Goal: Task Accomplishment & Management: Manage account settings

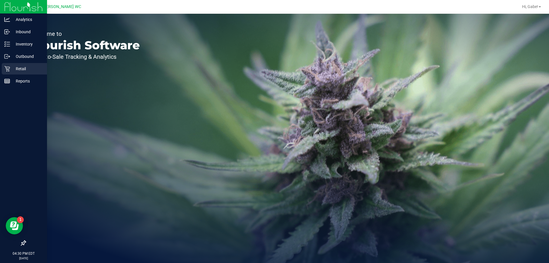
click at [17, 65] on div "Retail" at bounding box center [24, 68] width 45 height 11
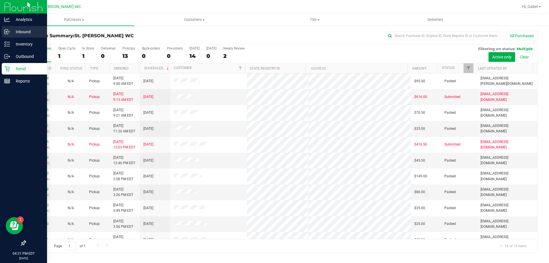
click at [11, 36] on div "Inbound" at bounding box center [24, 31] width 45 height 11
click at [14, 42] on p "Inventory" at bounding box center [27, 44] width 34 height 7
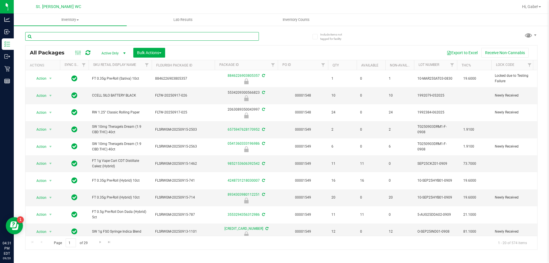
click at [56, 35] on input "text" at bounding box center [141, 36] width 233 height 9
type input "p"
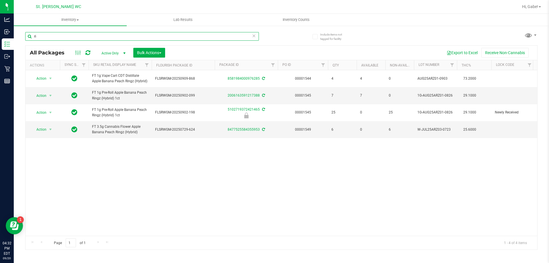
type input "r"
click at [89, 38] on input "ARZ" at bounding box center [141, 36] width 233 height 9
type input "grav"
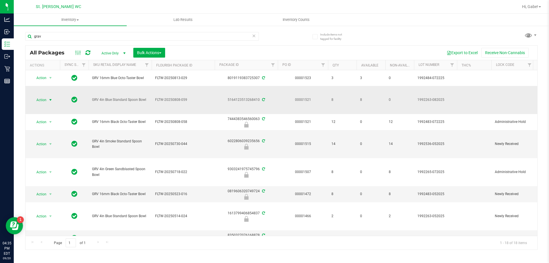
click at [43, 101] on span "Action" at bounding box center [38, 100] width 15 height 8
click at [104, 95] on td "GRV 4in Blue Standard Spoon Bowl" at bounding box center [120, 100] width 63 height 28
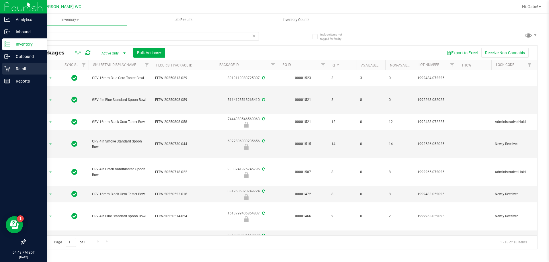
click at [16, 66] on p "Retail" at bounding box center [27, 68] width 34 height 7
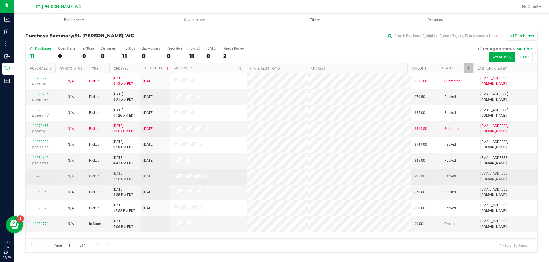
click at [39, 177] on link "11981300" at bounding box center [41, 176] width 16 height 4
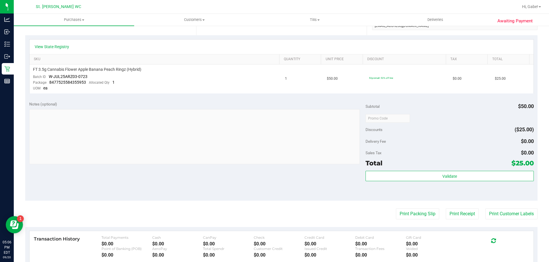
scroll to position [172, 0]
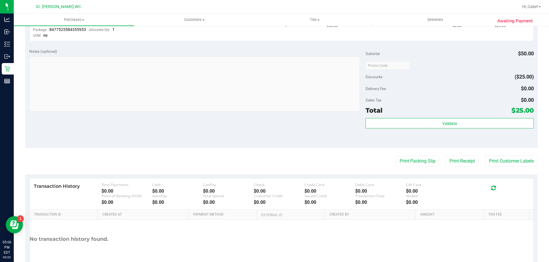
click at [433, 117] on div "Subtotal $50.00 Discounts ($25.00) Delivery Fee $0.00 Sales Tax $0.00 Total $25…" at bounding box center [449, 95] width 168 height 95
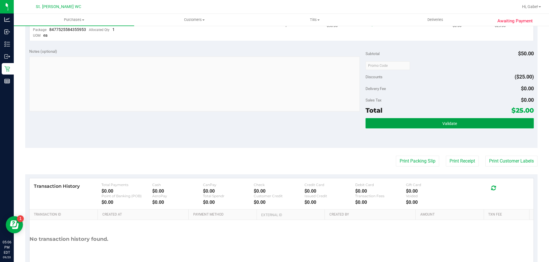
click at [434, 122] on button "Validate" at bounding box center [449, 123] width 168 height 10
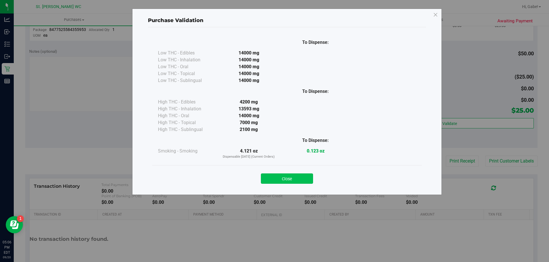
click at [287, 174] on button "Close" at bounding box center [287, 178] width 52 height 10
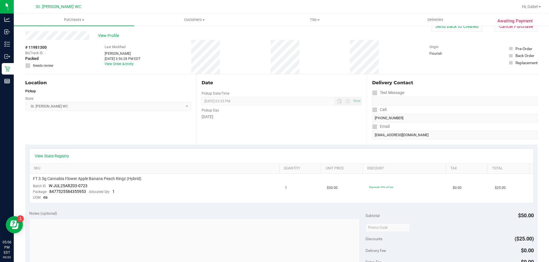
scroll to position [0, 0]
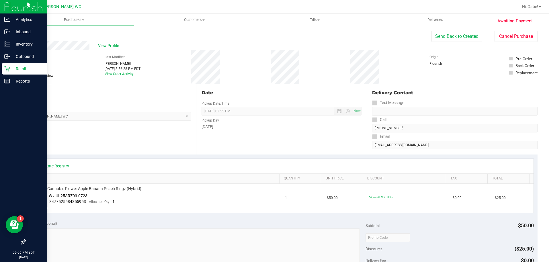
click at [16, 71] on p "Retail" at bounding box center [27, 68] width 34 height 7
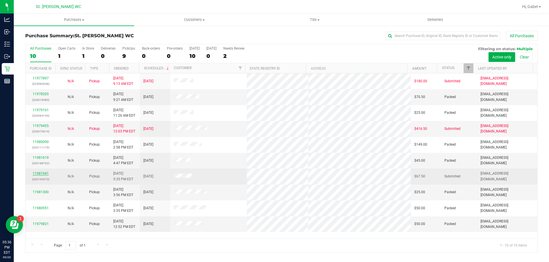
click at [41, 173] on link "11981941" at bounding box center [41, 173] width 16 height 4
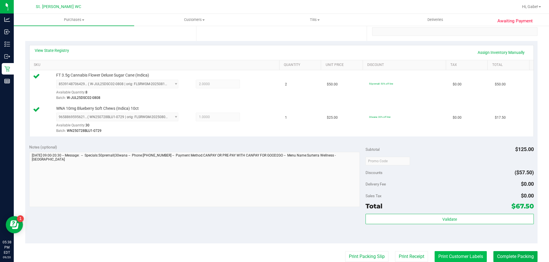
scroll to position [172, 0]
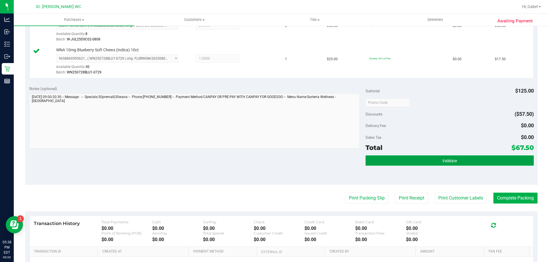
click at [433, 159] on button "Validate" at bounding box center [449, 160] width 168 height 10
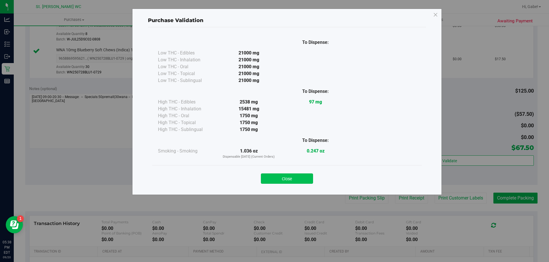
click at [307, 174] on button "Close" at bounding box center [287, 178] width 52 height 10
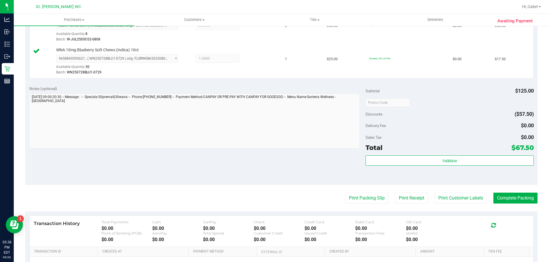
click at [450, 190] on purchase-details "Back Edit Purchase Cancel Purchase View Profile # 11981941 BioTrack ID: - Submi…" at bounding box center [281, 88] width 512 height 459
click at [455, 200] on button "Print Customer Labels" at bounding box center [460, 198] width 52 height 11
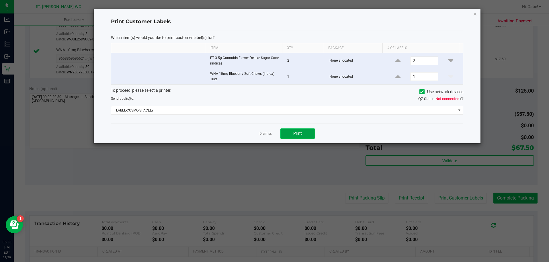
click at [300, 135] on span "Print" at bounding box center [297, 133] width 9 height 5
click at [263, 134] on link "Dismiss" at bounding box center [265, 133] width 12 height 5
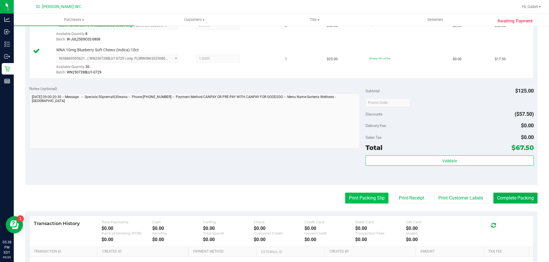
click at [351, 201] on button "Print Packing Slip" at bounding box center [366, 198] width 43 height 11
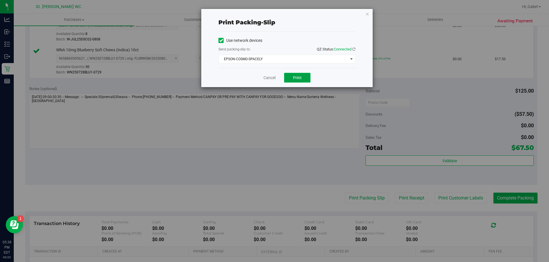
click at [297, 78] on span "Print" at bounding box center [297, 77] width 9 height 5
click at [265, 76] on link "Cancel" at bounding box center [269, 78] width 12 height 6
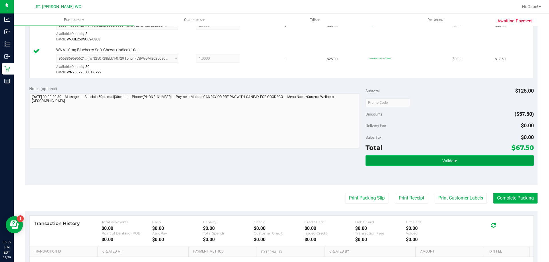
click at [421, 162] on button "Validate" at bounding box center [449, 160] width 168 height 10
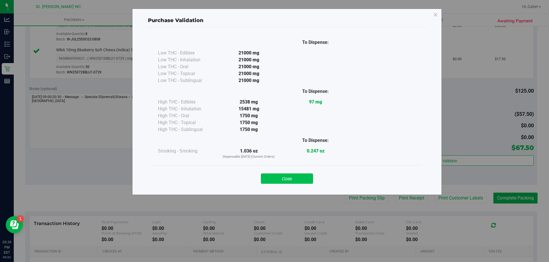
click at [305, 177] on button "Close" at bounding box center [287, 178] width 52 height 10
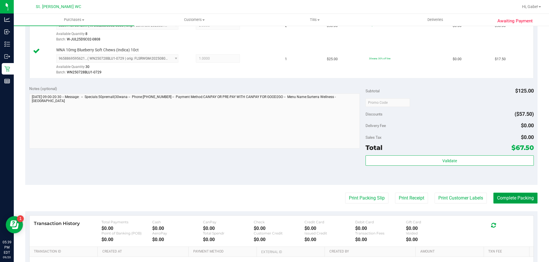
click at [499, 200] on button "Complete Packing" at bounding box center [515, 198] width 44 height 11
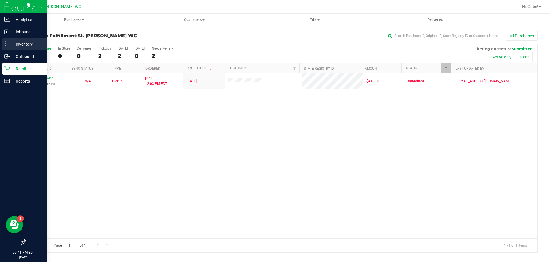
click at [13, 46] on p "Inventory" at bounding box center [27, 44] width 34 height 7
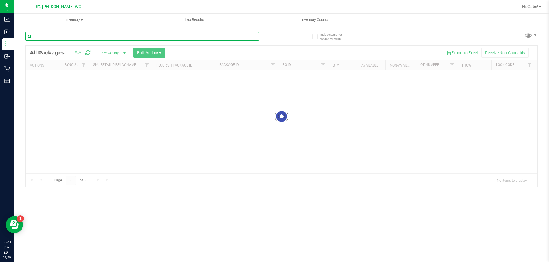
click at [113, 35] on input "text" at bounding box center [141, 36] width 233 height 9
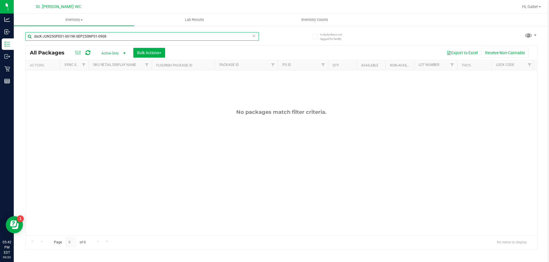
type input "dscK-JUN25GPE01-0619K-SEP25SNP01-0908"
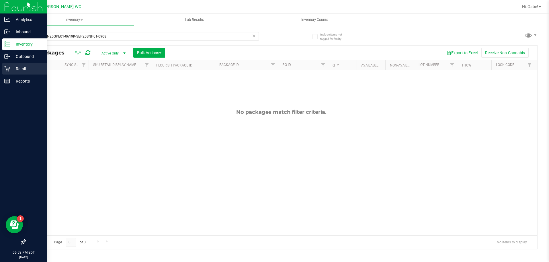
click at [15, 67] on p "Retail" at bounding box center [27, 68] width 34 height 7
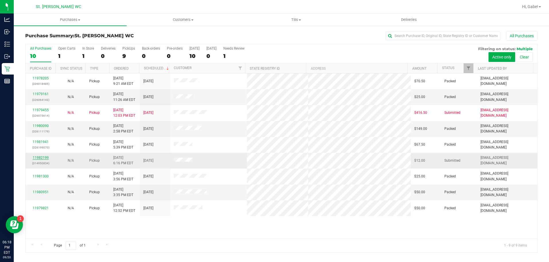
click at [36, 159] on link "11982199" at bounding box center [41, 158] width 16 height 4
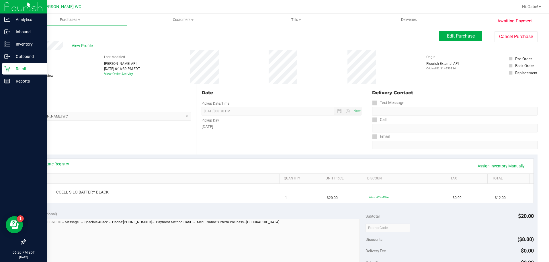
click at [8, 70] on icon at bounding box center [7, 69] width 6 height 6
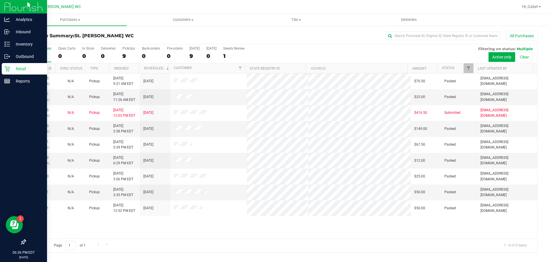
click at [9, 67] on icon at bounding box center [7, 69] width 6 height 6
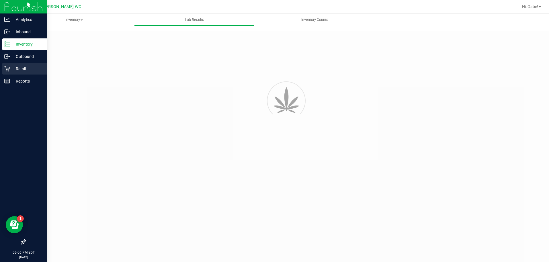
click at [9, 65] on div "Retail" at bounding box center [24, 68] width 45 height 11
